Goal: Check status

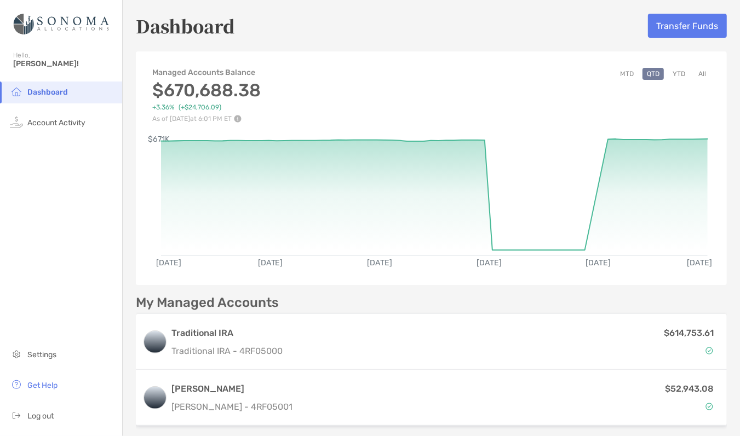
click at [695, 76] on button "All" at bounding box center [702, 74] width 16 height 12
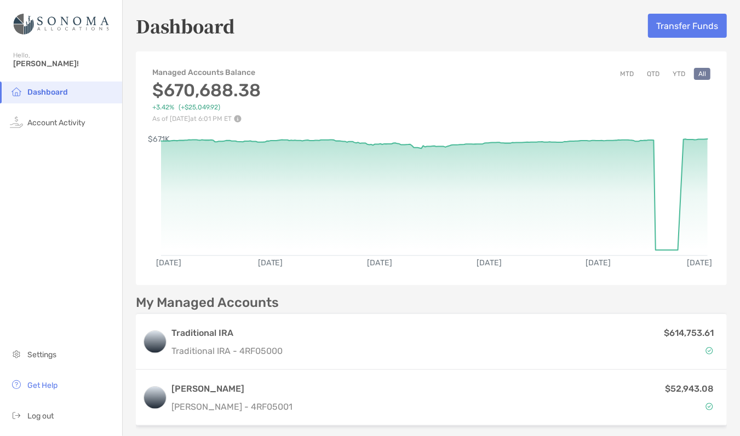
click at [668, 73] on button "YTD" at bounding box center [678, 74] width 21 height 12
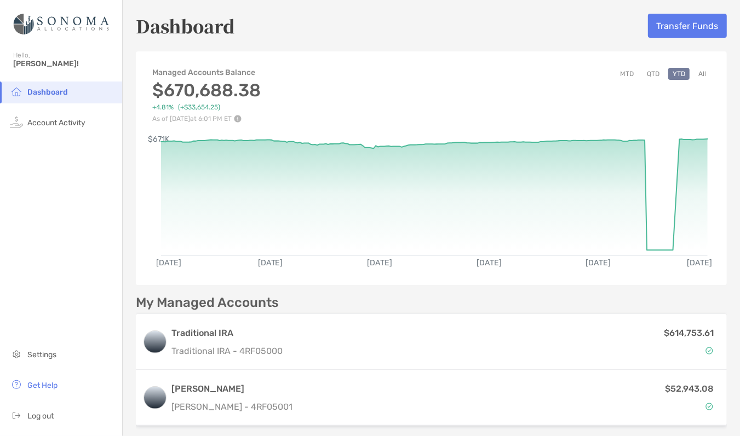
click at [643, 75] on button "QTD" at bounding box center [652, 74] width 21 height 12
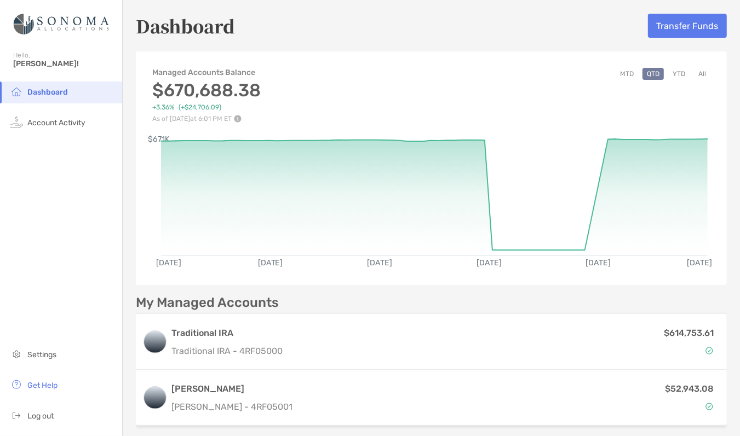
click at [617, 73] on button "MTD" at bounding box center [626, 74] width 22 height 12
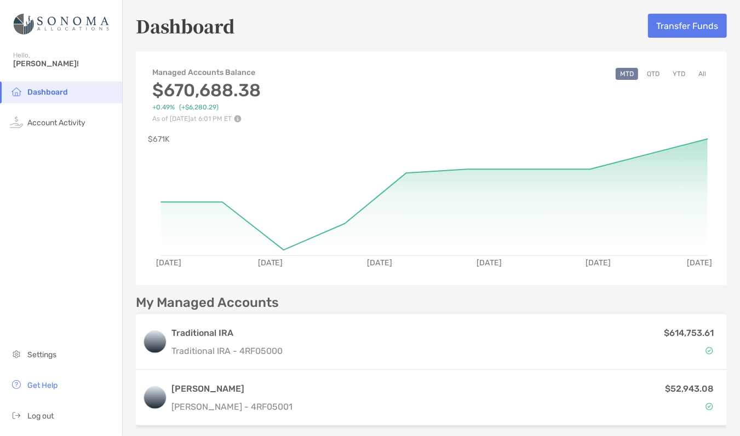
click at [675, 72] on button "YTD" at bounding box center [678, 74] width 21 height 12
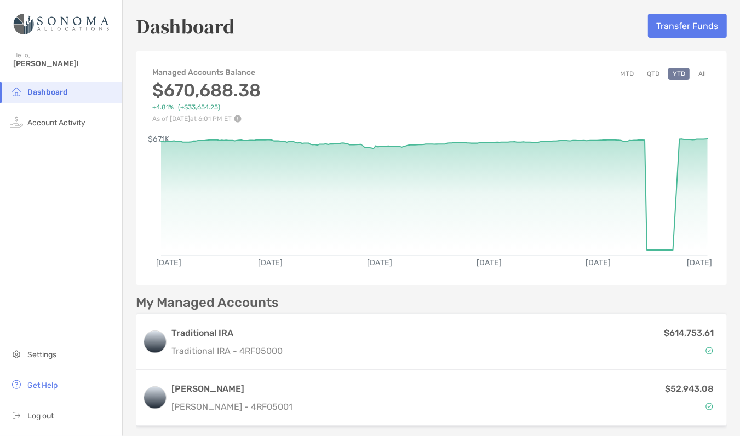
click at [643, 76] on button "QTD" at bounding box center [652, 74] width 21 height 12
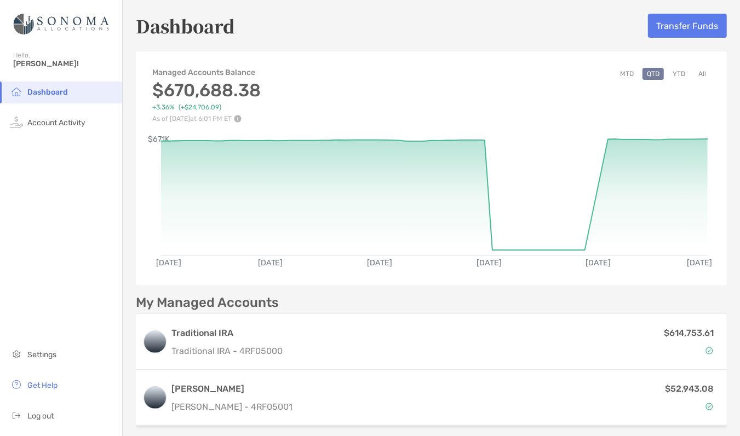
click at [623, 71] on button "MTD" at bounding box center [626, 74] width 22 height 12
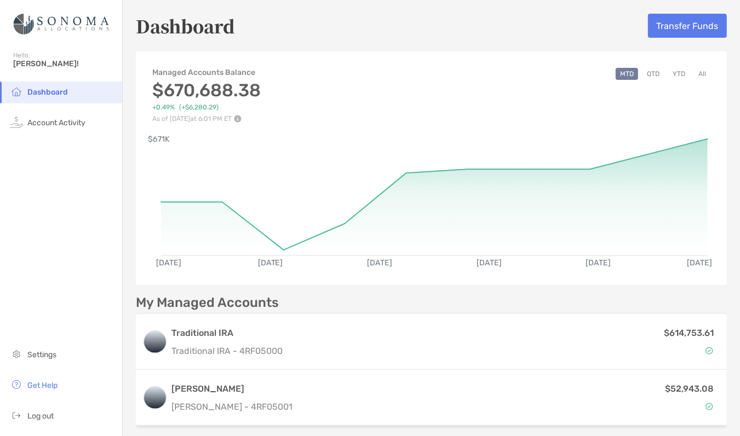
click at [672, 73] on button "YTD" at bounding box center [678, 74] width 21 height 12
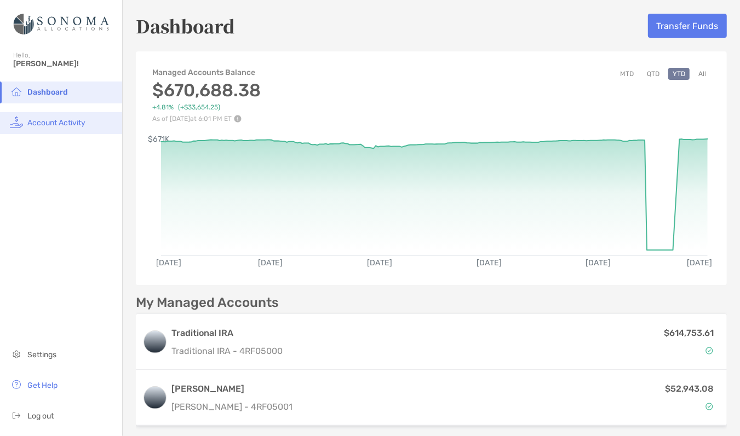
click at [57, 120] on span "Account Activity" at bounding box center [56, 122] width 58 height 9
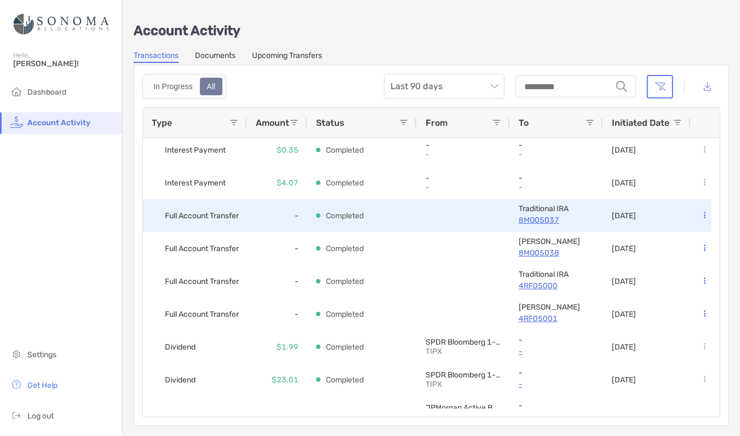
scroll to position [292, 0]
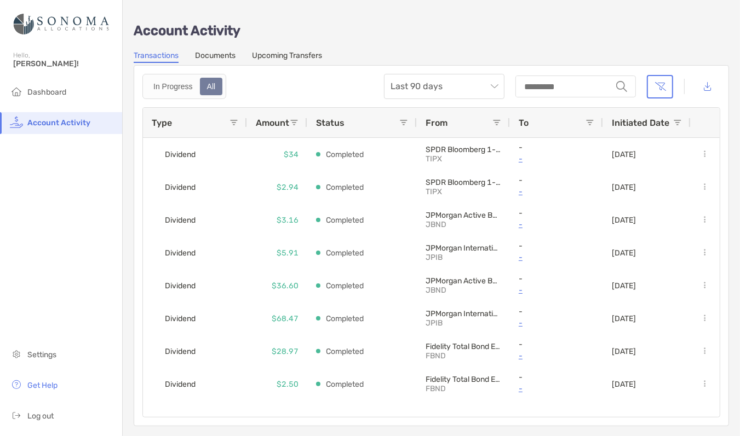
click at [284, 55] on link "Upcoming Transfers" at bounding box center [287, 57] width 70 height 12
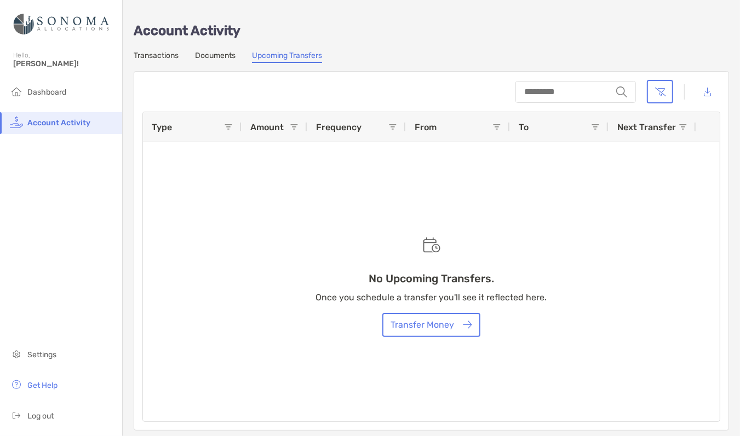
click at [222, 52] on link "Documents" at bounding box center [215, 57] width 41 height 12
